Goal: Entertainment & Leisure: Browse casually

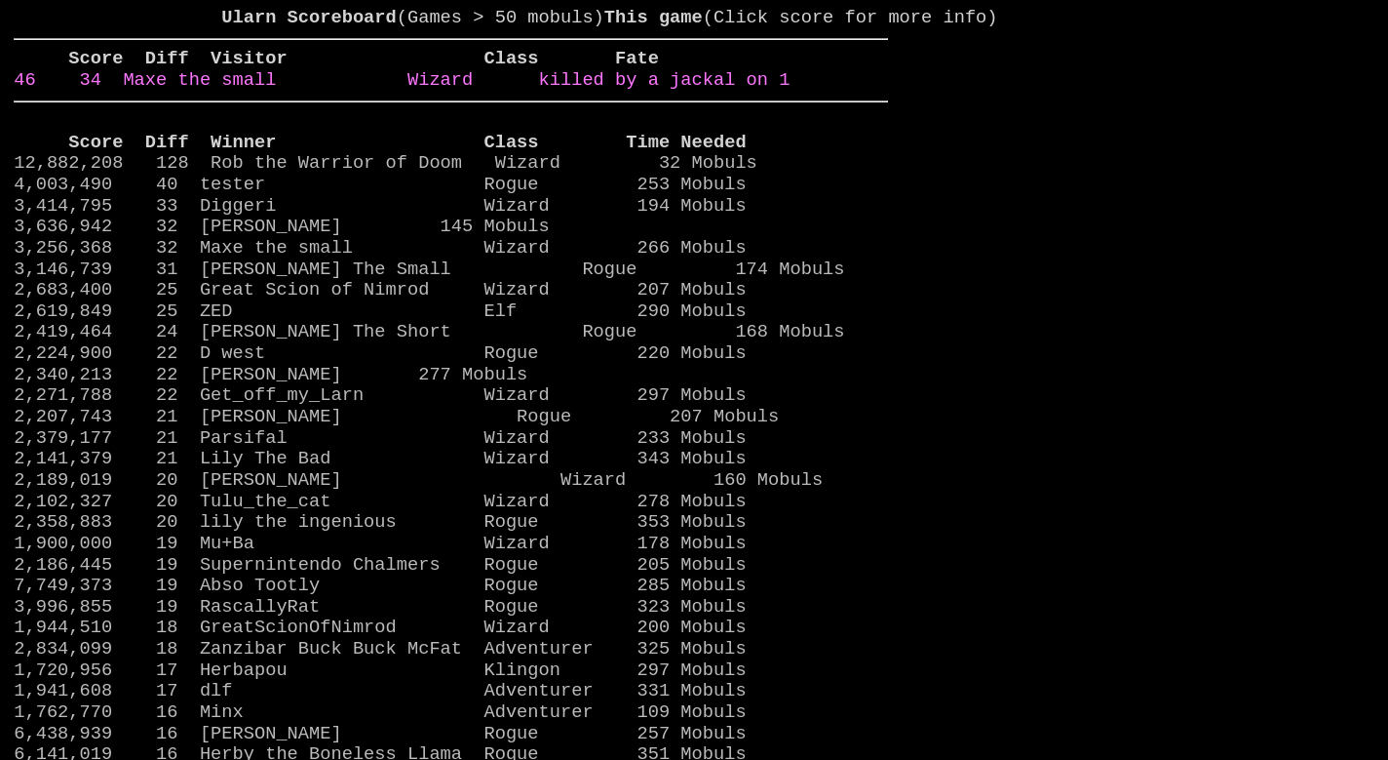
click at [774, 91] on link "46 34 Maxe the small Wizard killed by a jackal on 1" at bounding box center [402, 79] width 776 height 21
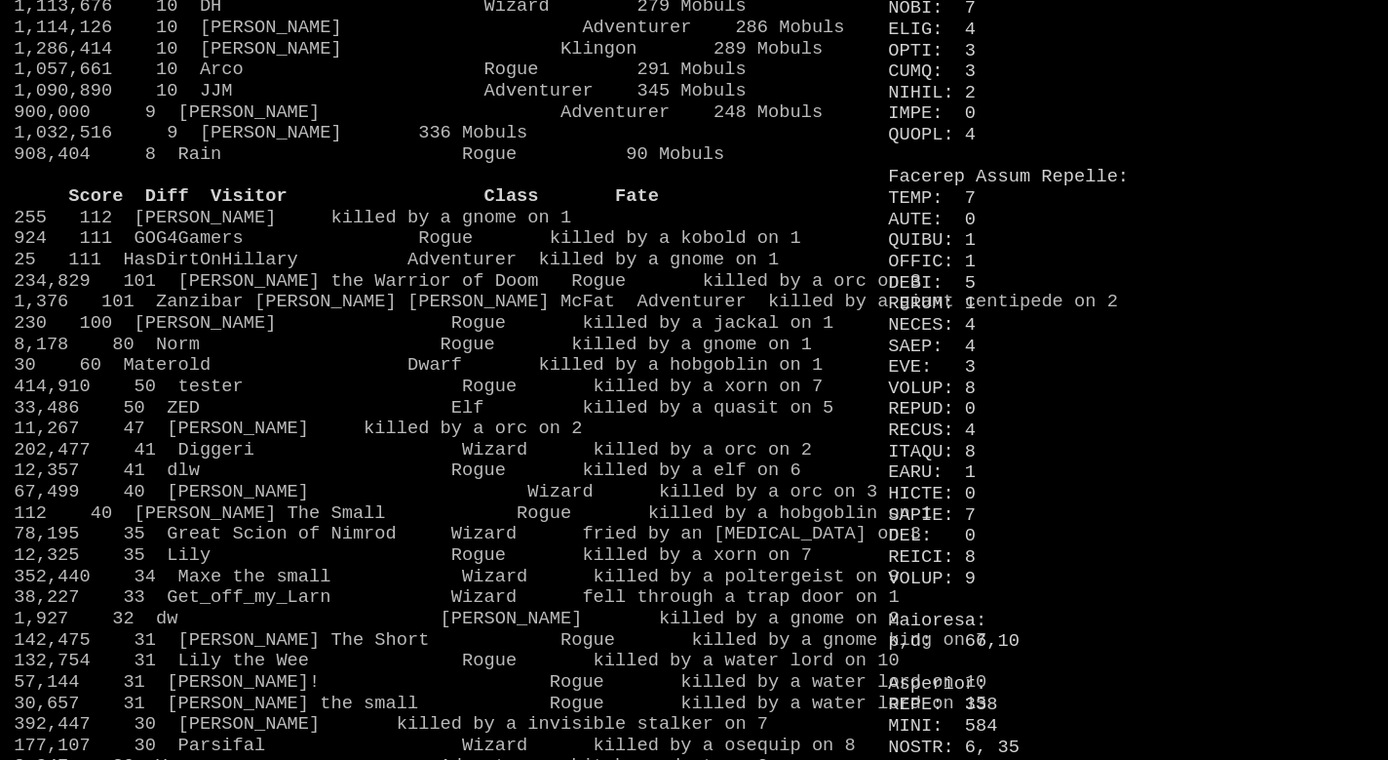
scroll to position [1503, 0]
